Goal: Use online tool/utility

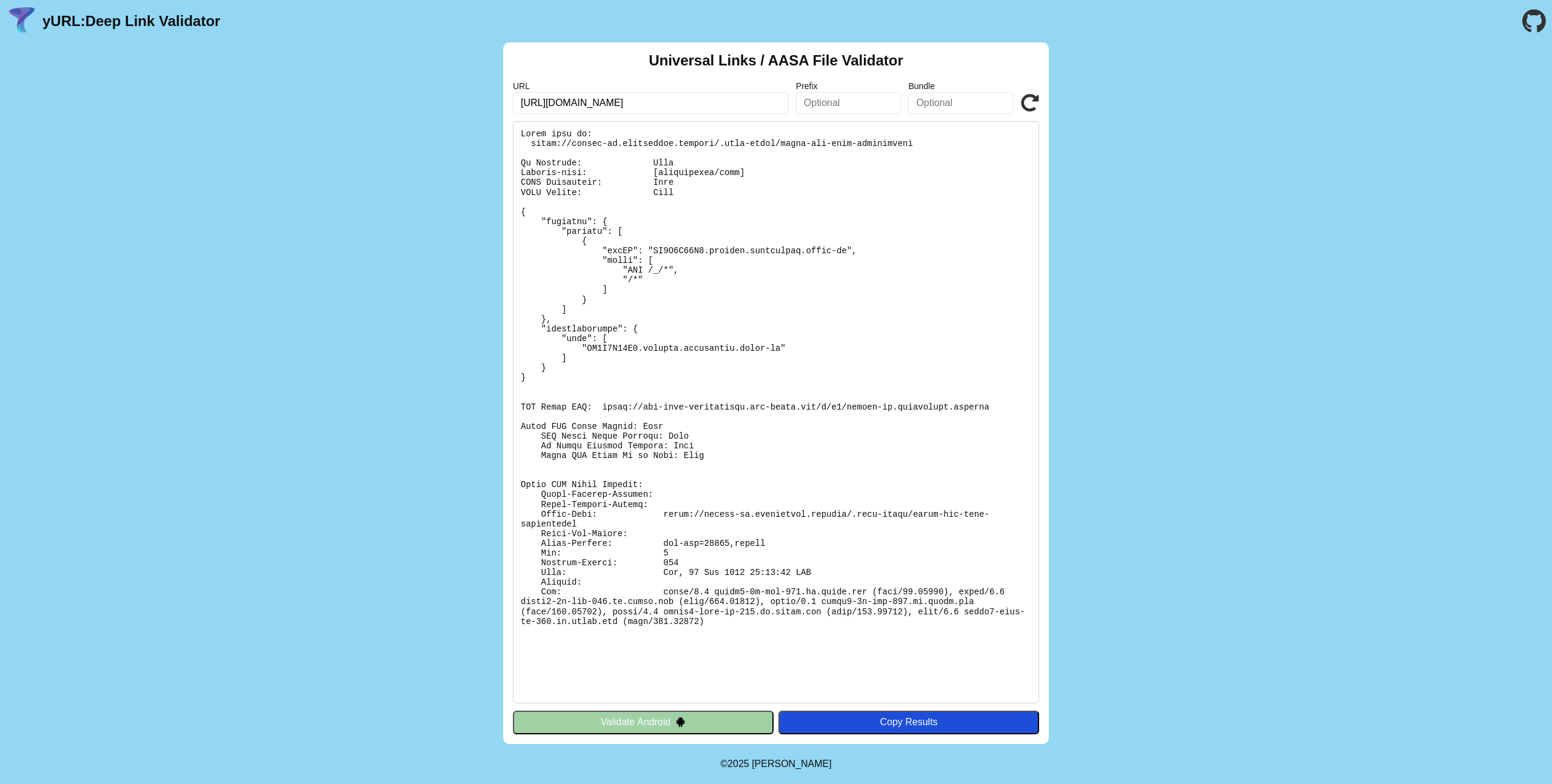
click at [1033, 107] on icon at bounding box center [1029, 103] width 18 height 18
